Goal: Navigation & Orientation: Find specific page/section

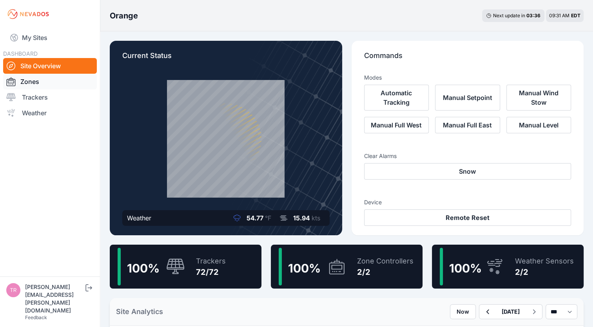
click at [29, 78] on link "Zones" at bounding box center [50, 82] width 94 height 16
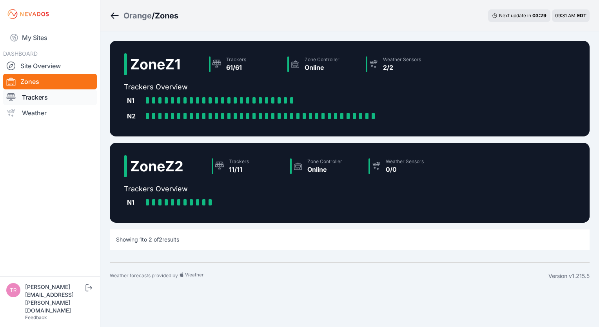
click at [34, 96] on link "Trackers" at bounding box center [50, 97] width 94 height 16
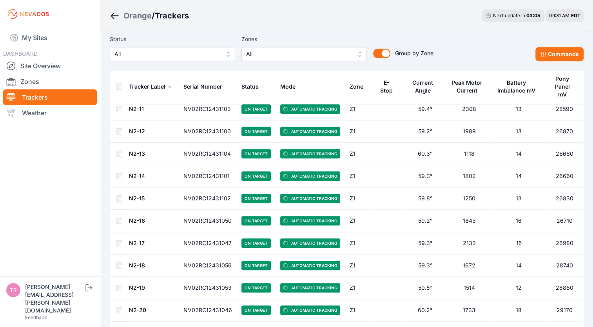
scroll to position [792, 0]
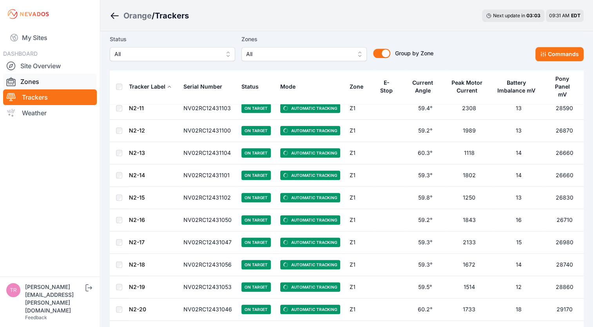
click at [41, 81] on link "Zones" at bounding box center [50, 82] width 94 height 16
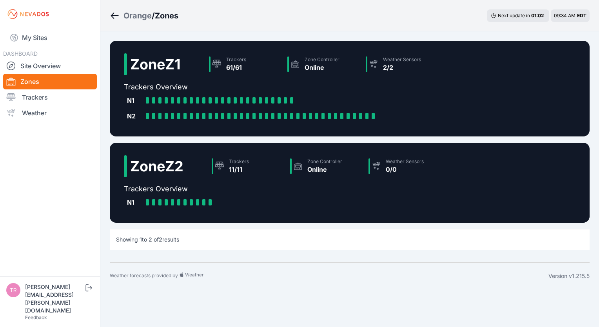
click at [382, 307] on body "My Sites DASHBOARD Site Overview Zones Trackers Weather [PERSON_NAME][EMAIL_ADD…" at bounding box center [299, 163] width 599 height 327
click at [35, 65] on link "Site Overview" at bounding box center [50, 66] width 94 height 16
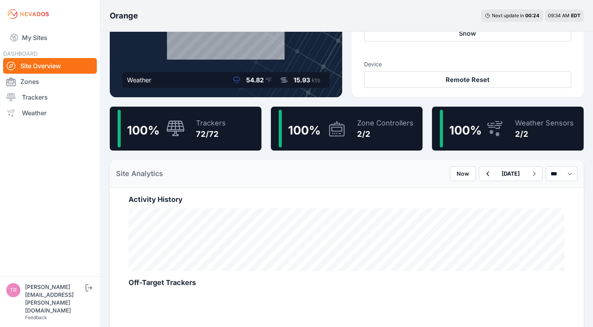
scroll to position [138, 0]
